Goal: Obtain resource: Download file/media

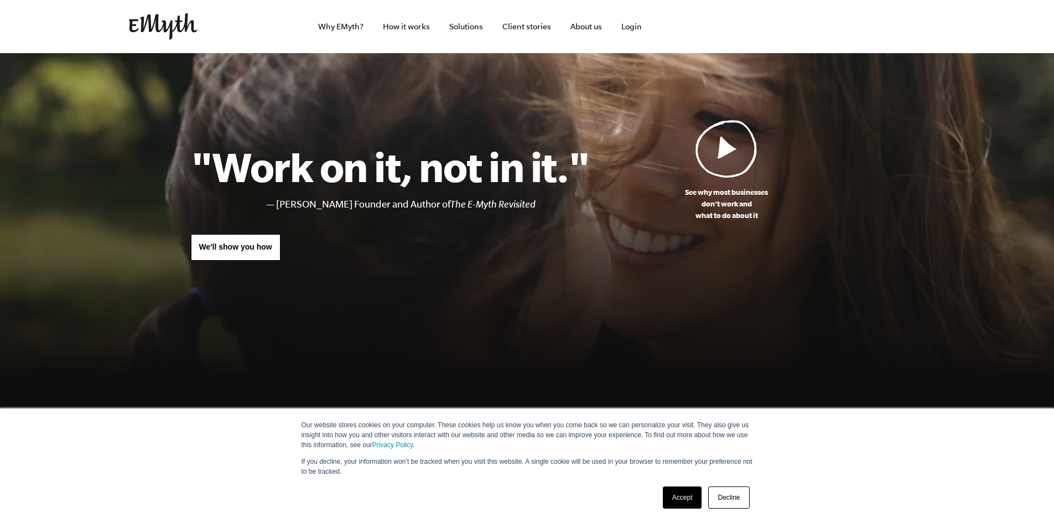
click at [677, 497] on link "Accept" at bounding box center [682, 497] width 39 height 22
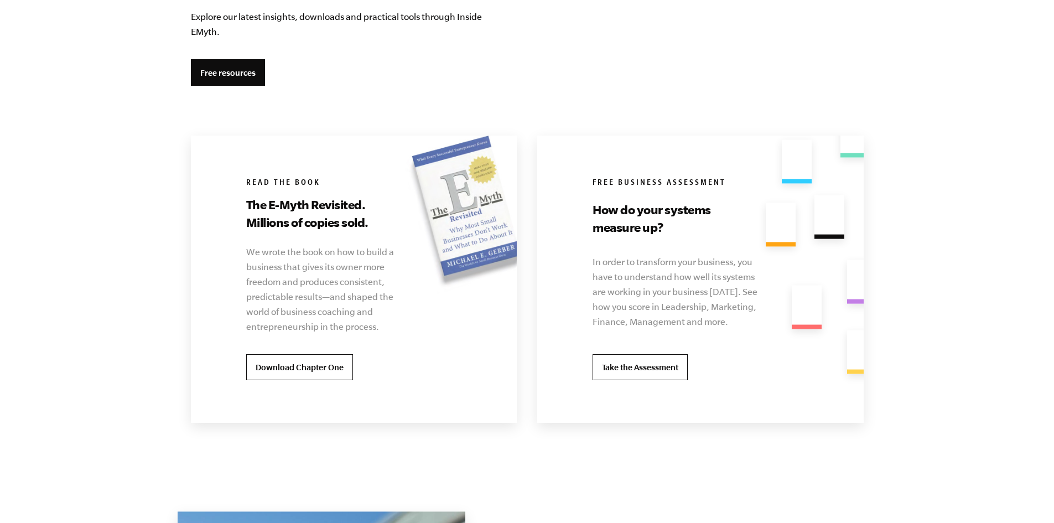
scroll to position [2084, 0]
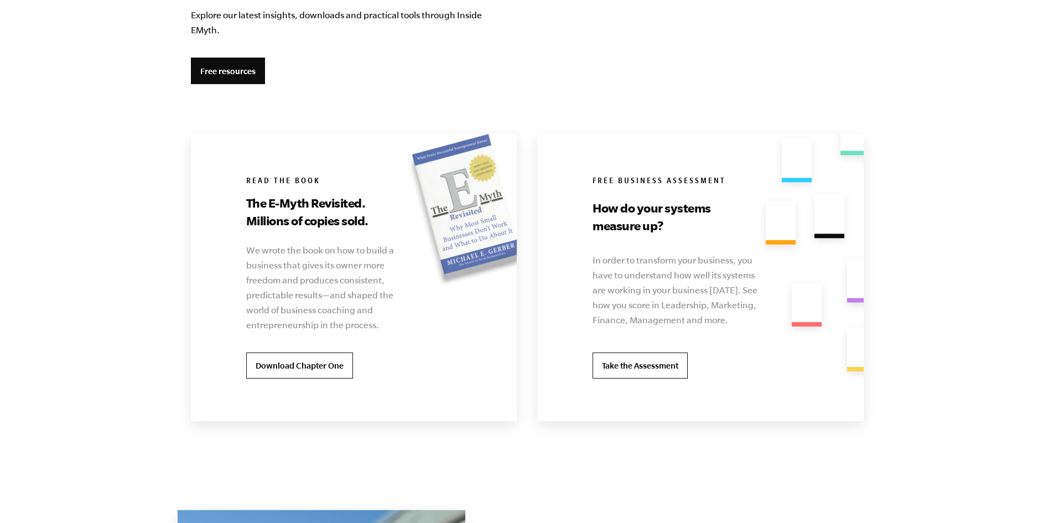
click at [575, 153] on div "Free Business Assessment How do your systems measure up? In order to transform …" at bounding box center [696, 277] width 319 height 287
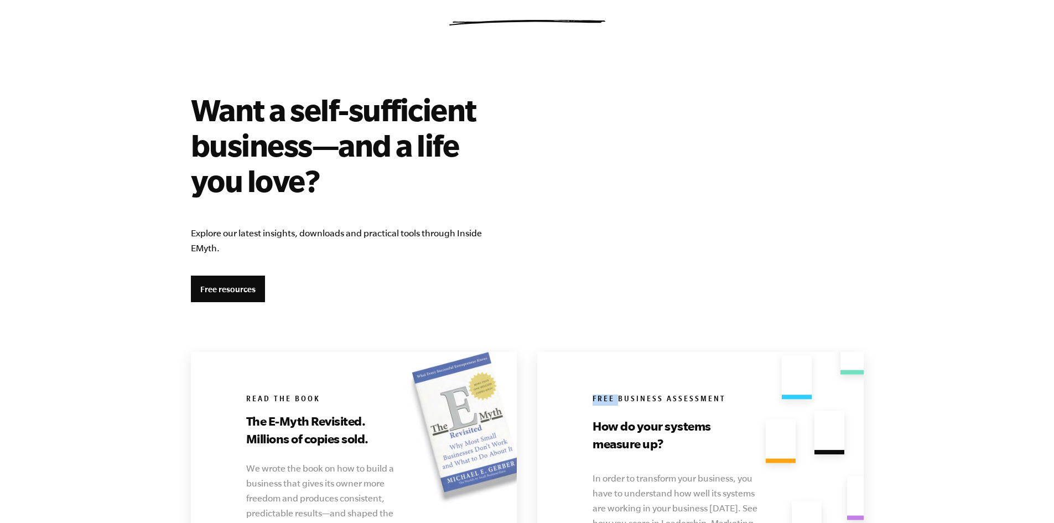
scroll to position [1865, 0]
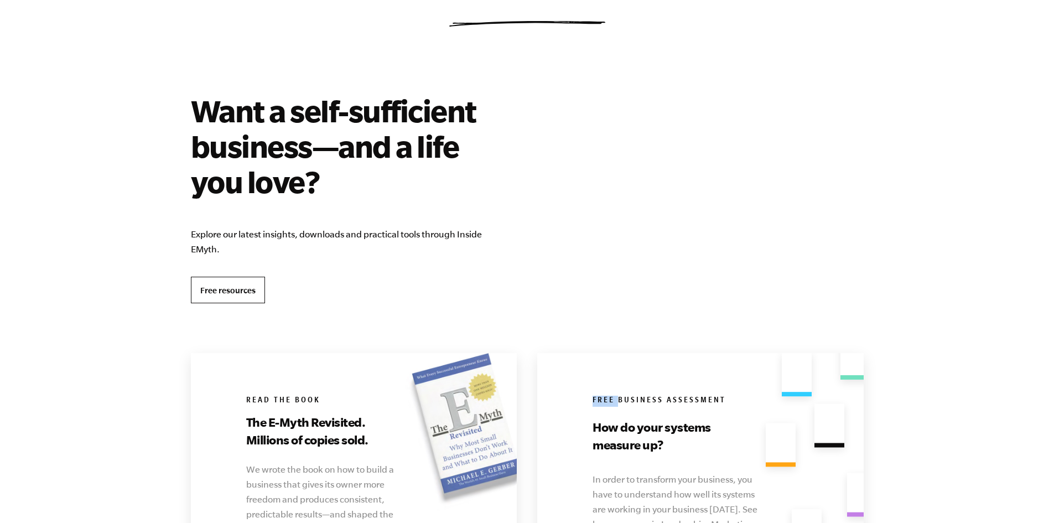
click at [225, 289] on link "Free resources" at bounding box center [228, 290] width 74 height 27
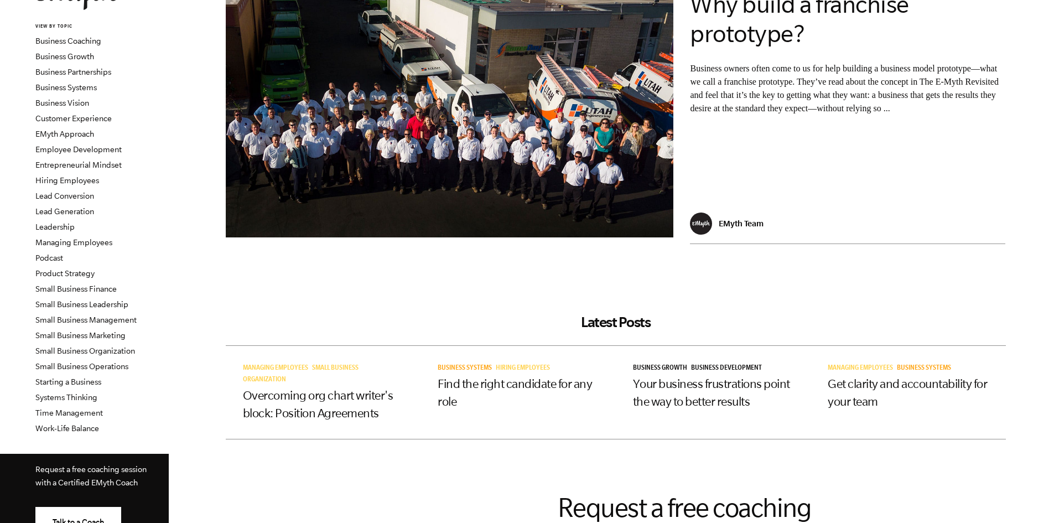
scroll to position [98, 0]
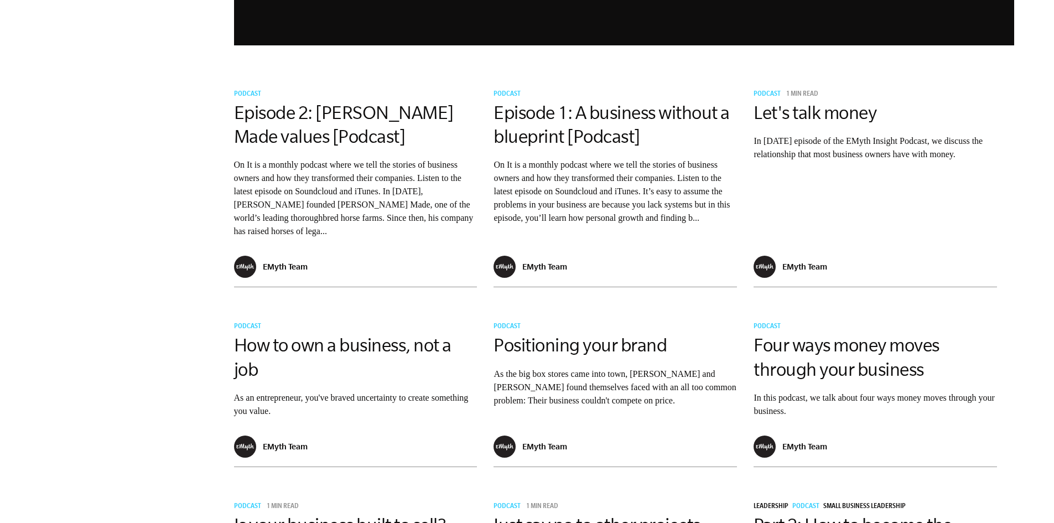
scroll to position [1141, 0]
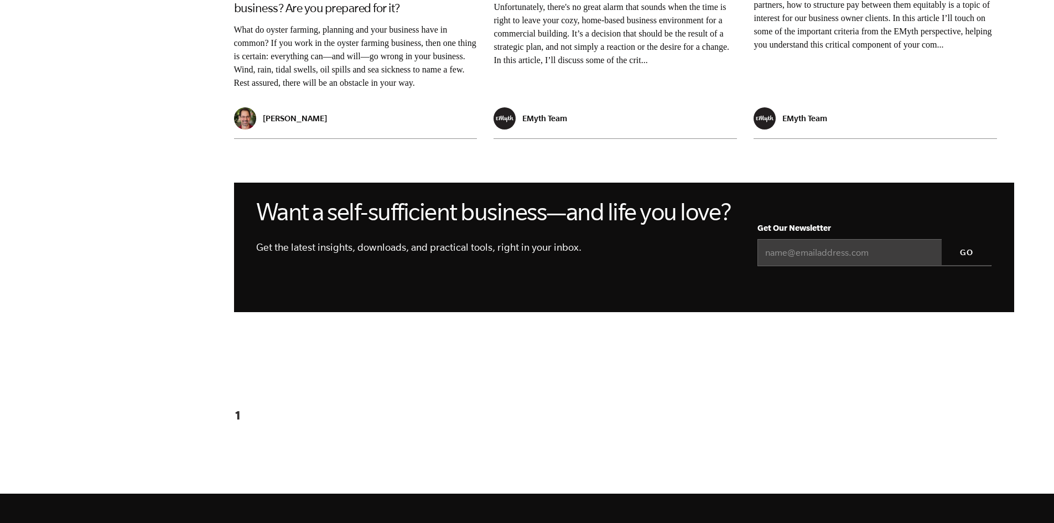
scroll to position [997, 0]
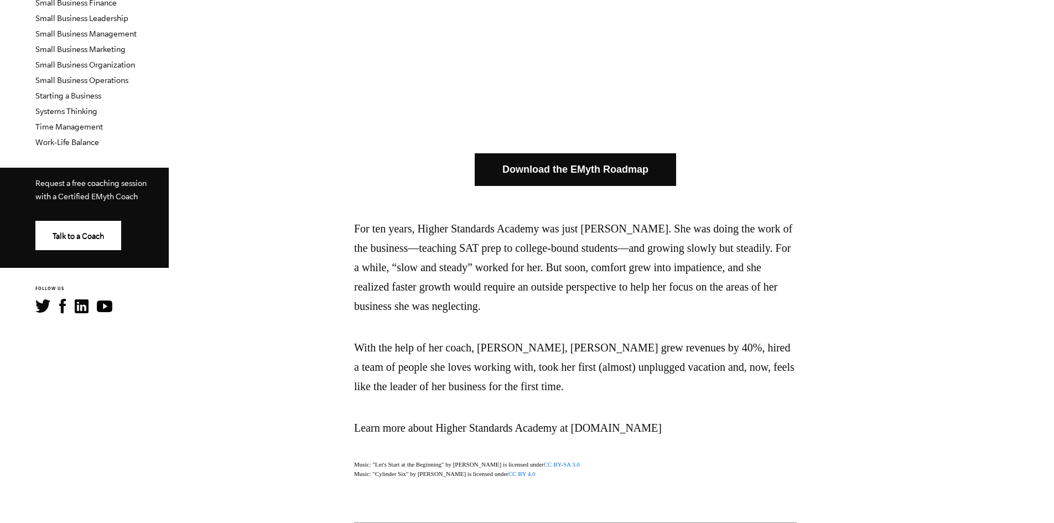
scroll to position [385, 0]
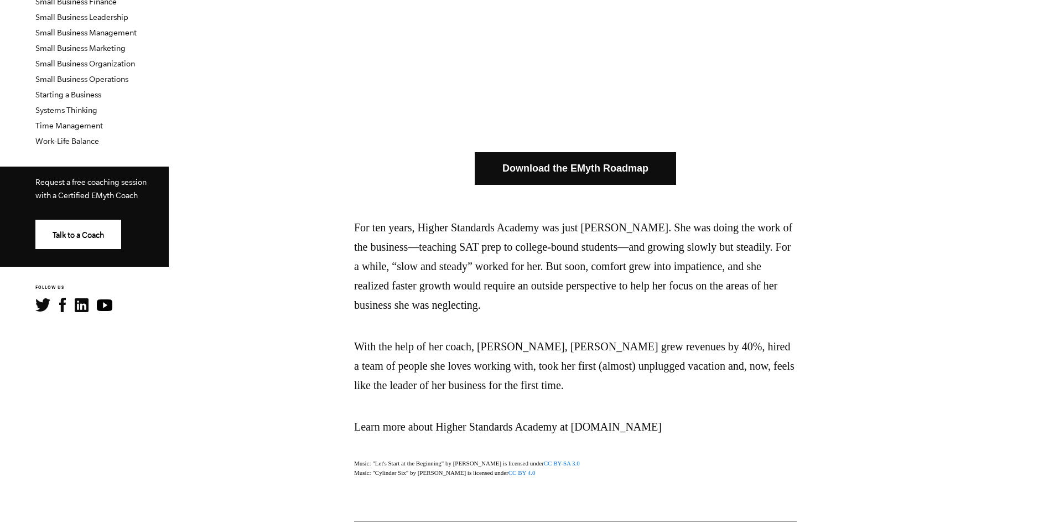
click at [675, 165] on link "Download the EMyth Roadmap" at bounding box center [575, 168] width 201 height 33
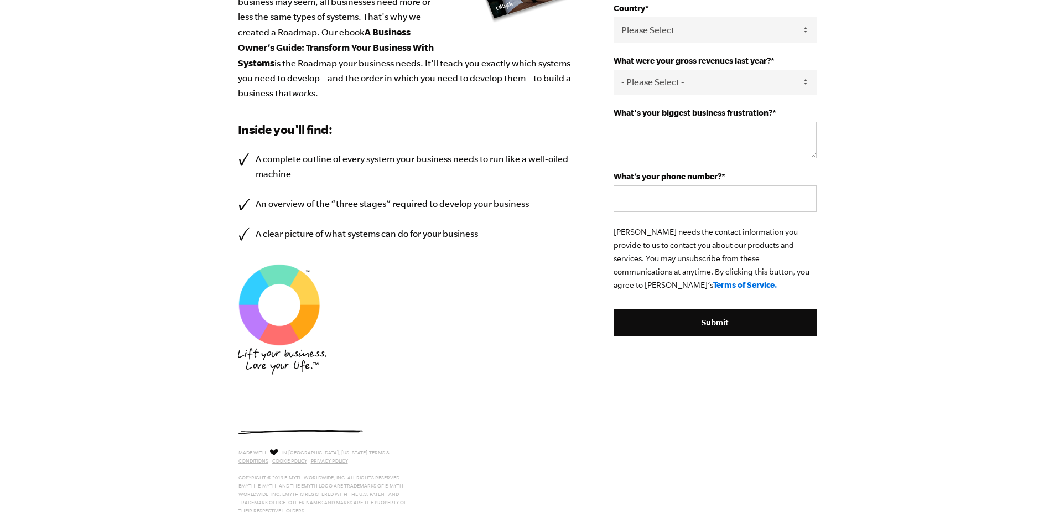
scroll to position [337, 0]
